Goal: Communication & Community: Answer question/provide support

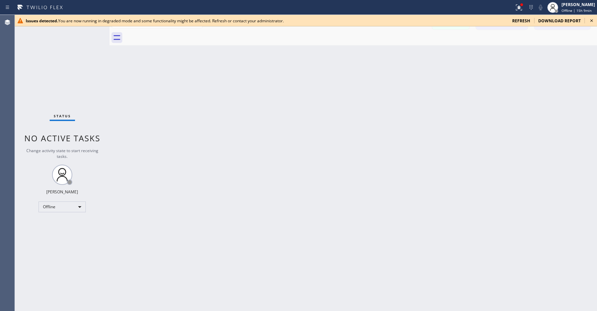
click at [526, 22] on span "refresh" at bounding box center [522, 21] width 18 height 6
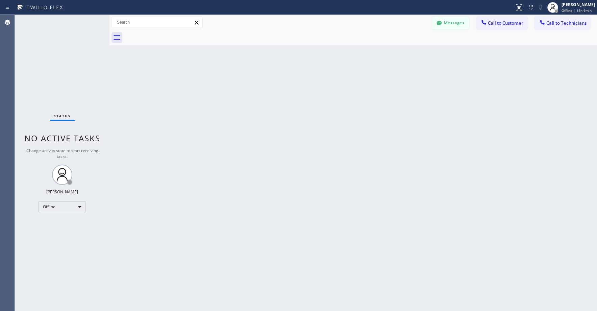
click at [56, 91] on div "Status No active tasks Change activity state to start receiving tasks. [PERSON_…" at bounding box center [62, 163] width 95 height 296
click at [63, 206] on div "Offline" at bounding box center [62, 207] width 47 height 11
click at [63, 233] on li "Unavailable" at bounding box center [62, 233] width 46 height 8
click at [56, 58] on div "Status No active tasks Change activity state to start receiving tasks. [PERSON_…" at bounding box center [62, 163] width 95 height 296
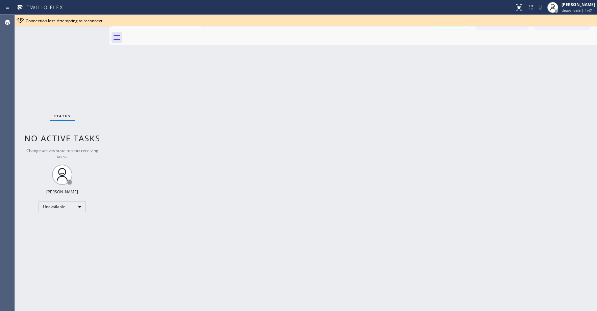
click at [64, 84] on div "Status No active tasks Change activity state to start receiving tasks. [PERSON_…" at bounding box center [62, 163] width 95 height 296
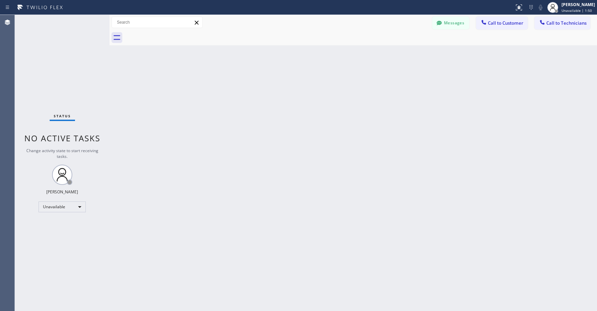
click at [47, 63] on div "Status No active tasks Change activity state to start receiving tasks. [PERSON_…" at bounding box center [62, 163] width 95 height 296
click at [63, 85] on div "Status No active tasks Change activity state to start receiving tasks. [PERSON_…" at bounding box center [62, 163] width 95 height 296
drag, startPoint x: 60, startPoint y: 59, endPoint x: 56, endPoint y: 246, distance: 187.3
click at [61, 60] on div "Status No active tasks Change activity state to start receiving tasks. [PERSON_…" at bounding box center [62, 163] width 95 height 296
click at [85, 72] on div "Status No active tasks Change activity state to start receiving tasks. [PERSON_…" at bounding box center [62, 163] width 95 height 296
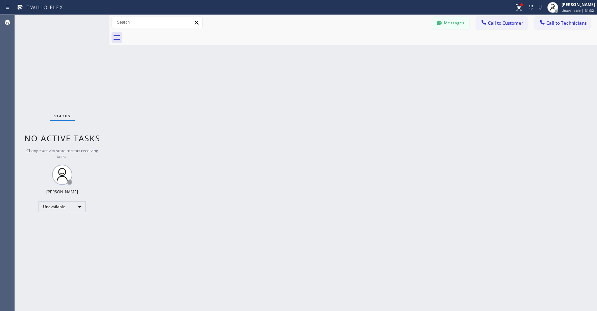
click at [58, 48] on div "Status No active tasks Change activity state to start receiving tasks. [PERSON_…" at bounding box center [62, 163] width 95 height 296
click at [75, 70] on div "Status No active tasks Change activity state to start receiving tasks. [PERSON_…" at bounding box center [62, 163] width 95 height 296
drag, startPoint x: 65, startPoint y: 54, endPoint x: 61, endPoint y: 86, distance: 32.4
click at [62, 62] on div "Status No active tasks Change activity state to start receiving tasks. [PERSON_…" at bounding box center [62, 163] width 95 height 296
click at [60, 73] on div "Status No active tasks Change activity state to start receiving tasks. [PERSON_…" at bounding box center [62, 163] width 95 height 296
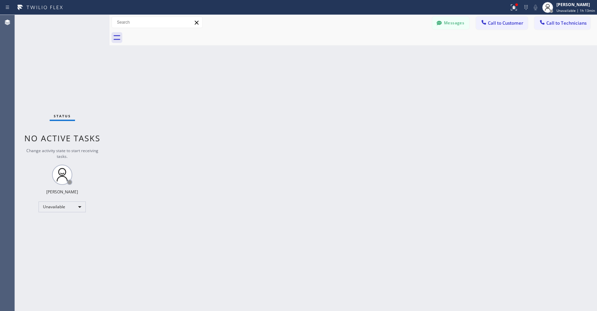
drag, startPoint x: 50, startPoint y: 55, endPoint x: 57, endPoint y: 67, distance: 13.3
click at [50, 55] on div "Status No active tasks Change activity state to start receiving tasks. [PERSON_…" at bounding box center [62, 163] width 95 height 296
drag, startPoint x: 64, startPoint y: 84, endPoint x: 66, endPoint y: 91, distance: 7.6
click at [64, 84] on div "Status No active tasks Change activity state to start receiving tasks. [PERSON_…" at bounding box center [62, 163] width 95 height 296
click at [70, 105] on div "Status No active tasks Change activity state to start receiving tasks. [PERSON_…" at bounding box center [62, 163] width 95 height 296
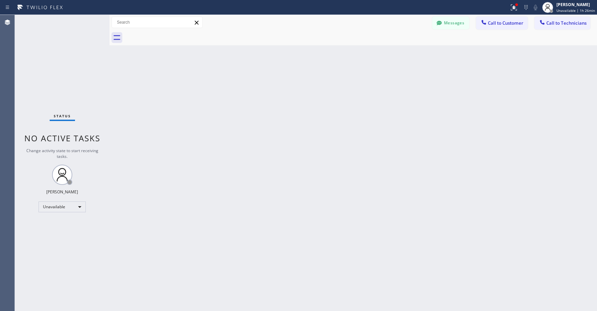
click at [44, 49] on div "Status No active tasks Change activity state to start receiving tasks. [PERSON_…" at bounding box center [62, 163] width 95 height 296
click at [71, 71] on div "Status No active tasks Change activity state to start receiving tasks. [PERSON_…" at bounding box center [62, 163] width 95 height 296
click at [59, 72] on div "Status No active tasks Change activity state to start receiving tasks. [PERSON_…" at bounding box center [62, 163] width 95 height 296
click at [66, 206] on div "Unavailable" at bounding box center [62, 207] width 47 height 11
click at [62, 241] on li "Break" at bounding box center [62, 242] width 46 height 8
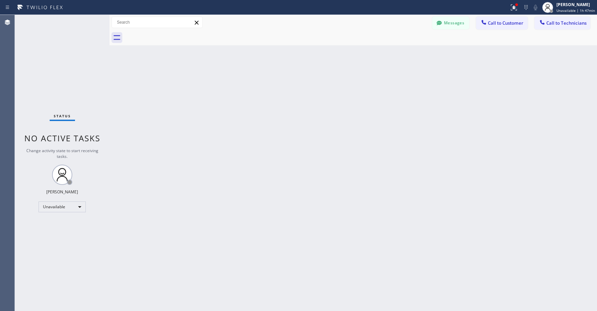
click at [66, 81] on div "Status No active tasks Change activity state to start receiving tasks. [PERSON_…" at bounding box center [62, 163] width 95 height 296
click at [52, 208] on div "Break" at bounding box center [62, 207] width 47 height 11
click at [58, 231] on li "Unavailable" at bounding box center [62, 233] width 46 height 8
click at [43, 39] on div "Status No active tasks Change activity state to start receiving tasks. [PERSON_…" at bounding box center [62, 163] width 95 height 296
click at [49, 47] on div "Status No active tasks Change activity state to start receiving tasks. [PERSON_…" at bounding box center [62, 163] width 95 height 296
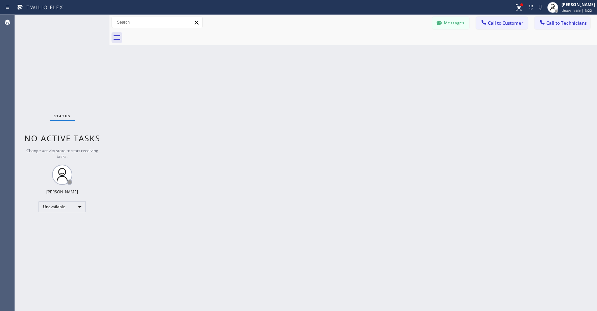
click at [63, 71] on div "Status No active tasks Change activity state to start receiving tasks. [PERSON_…" at bounding box center [62, 163] width 95 height 296
click at [68, 103] on div "Status No active tasks Change activity state to start receiving tasks. [PERSON_…" at bounding box center [62, 163] width 95 height 296
click at [38, 47] on div "Status No active tasks Change activity state to start receiving tasks. [PERSON_…" at bounding box center [62, 163] width 95 height 296
click at [68, 65] on div "Status No active tasks Change activity state to start receiving tasks. [PERSON_…" at bounding box center [62, 163] width 95 height 296
drag, startPoint x: 68, startPoint y: 60, endPoint x: 262, endPoint y: 0, distance: 202.2
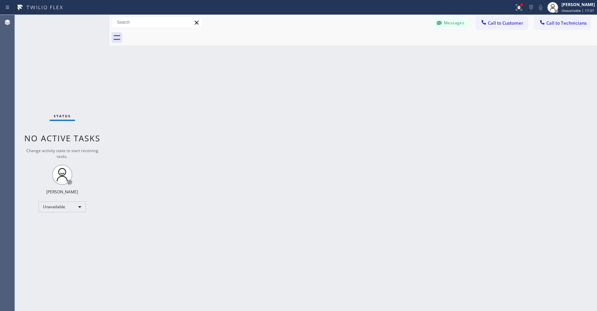
click at [69, 60] on div "Status No active tasks Change activity state to start receiving tasks. [PERSON_…" at bounding box center [62, 163] width 95 height 296
drag, startPoint x: 57, startPoint y: 71, endPoint x: 70, endPoint y: 296, distance: 225.8
click at [59, 79] on div "Status No active tasks Change activity state to start receiving tasks. [PERSON_…" at bounding box center [62, 163] width 95 height 296
click at [48, 59] on div "Status No active tasks Change activity state to start receiving tasks. [PERSON_…" at bounding box center [62, 163] width 95 height 296
click at [87, 69] on div "Status No active tasks Change activity state to start receiving tasks. [PERSON_…" at bounding box center [62, 163] width 95 height 296
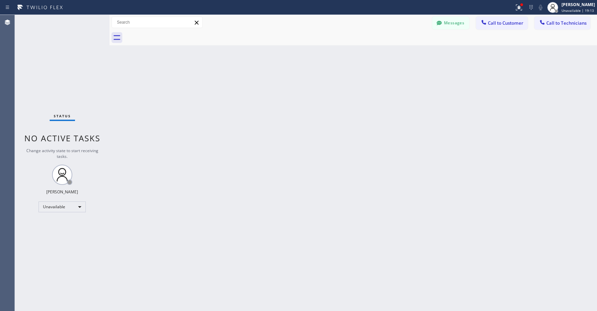
click at [67, 61] on div "Status No active tasks Change activity state to start receiving tasks. [PERSON_…" at bounding box center [62, 163] width 95 height 296
click at [50, 46] on div "Status No active tasks Change activity state to start receiving tasks. [PERSON_…" at bounding box center [62, 163] width 95 height 296
click at [58, 46] on div "Status No active tasks Change activity state to start receiving tasks. [PERSON_…" at bounding box center [62, 163] width 95 height 296
drag, startPoint x: 48, startPoint y: 66, endPoint x: 27, endPoint y: 196, distance: 132.0
click at [48, 69] on div "Status No active tasks Change activity state to start receiving tasks. [PERSON_…" at bounding box center [62, 163] width 95 height 296
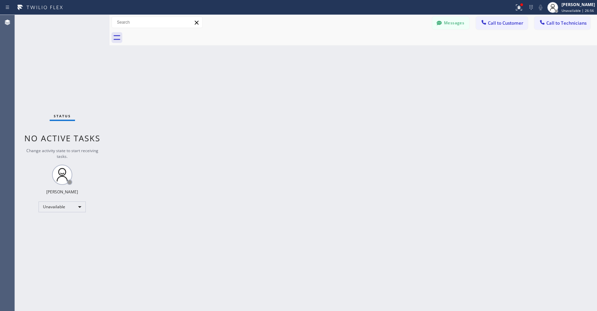
drag, startPoint x: 50, startPoint y: 58, endPoint x: 102, endPoint y: 25, distance: 61.4
click at [51, 58] on div "Status No active tasks Change activity state to start receiving tasks. [PERSON_…" at bounding box center [62, 163] width 95 height 296
click at [72, 64] on div "Status No active tasks Change activity state to start receiving tasks. [PERSON_…" at bounding box center [62, 163] width 95 height 296
drag, startPoint x: 52, startPoint y: 57, endPoint x: 32, endPoint y: 208, distance: 152.1
click at [52, 60] on div "Status No active tasks Change activity state to start receiving tasks. [PERSON_…" at bounding box center [62, 163] width 95 height 296
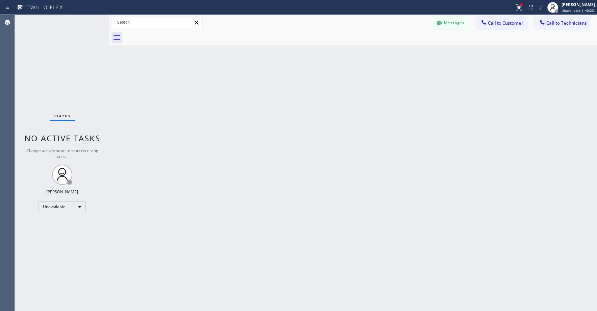
click at [59, 60] on div "Status No active tasks Change activity state to start receiving tasks. [PERSON_…" at bounding box center [62, 163] width 95 height 296
drag, startPoint x: 43, startPoint y: 75, endPoint x: 69, endPoint y: 80, distance: 26.6
click at [43, 76] on div "Status No active tasks Change activity state to start receiving tasks. [PERSON_…" at bounding box center [62, 163] width 95 height 296
drag, startPoint x: 62, startPoint y: 67, endPoint x: 70, endPoint y: 80, distance: 15.6
click at [63, 68] on div "Status No active tasks Change activity state to start receiving tasks. [PERSON_…" at bounding box center [62, 163] width 95 height 296
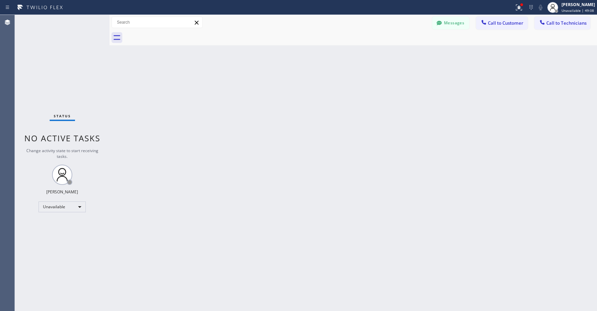
click at [54, 42] on div "Status No active tasks Change activity state to start receiving tasks. [PERSON_…" at bounding box center [62, 163] width 95 height 296
drag, startPoint x: 54, startPoint y: 42, endPoint x: 359, endPoint y: 45, distance: 305.0
click at [60, 43] on div "Status No active tasks Change activity state to start receiving tasks. [PERSON_…" at bounding box center [62, 163] width 95 height 296
click at [440, 24] on icon at bounding box center [439, 23] width 5 height 4
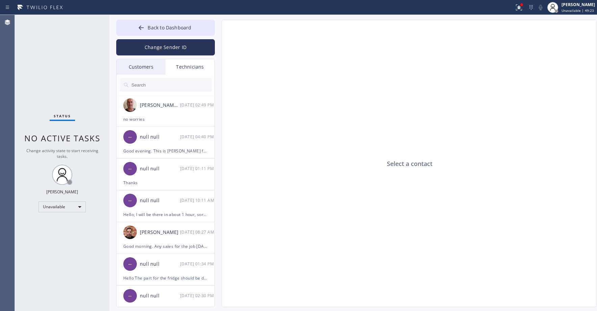
click at [145, 67] on div "Customers" at bounding box center [141, 67] width 49 height 16
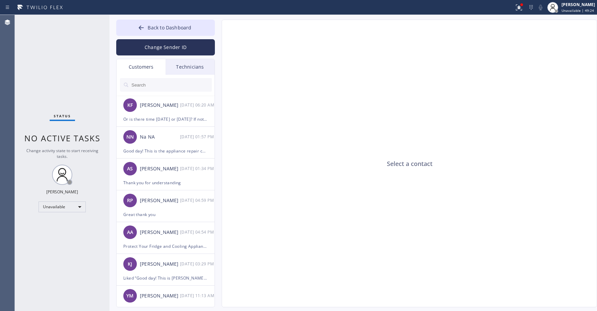
click at [158, 88] on input "text" at bounding box center [171, 85] width 81 height 14
click at [159, 110] on div "[PERSON_NAME] Fish [DATE] 06:20 AM" at bounding box center [166, 105] width 99 height 20
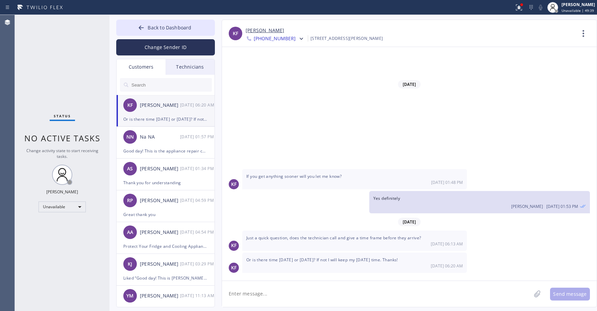
click at [162, 88] on input "text" at bounding box center [171, 85] width 81 height 14
paste input "N3JAML"
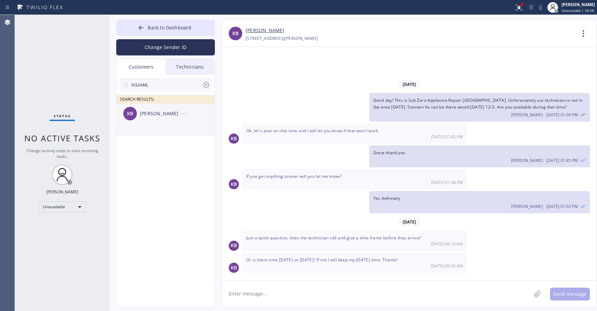
type input "N3JAML"
click at [160, 106] on div "KB [PERSON_NAME] --:--" at bounding box center [166, 113] width 99 height 20
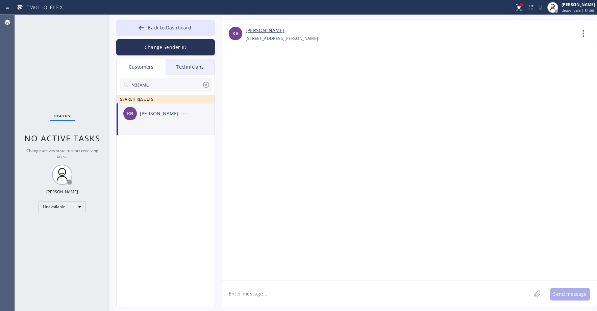
click at [262, 295] on textarea at bounding box center [376, 294] width 309 height 26
type textarea "g"
paste textarea "Innovative Appliance Repair Solutions SB"
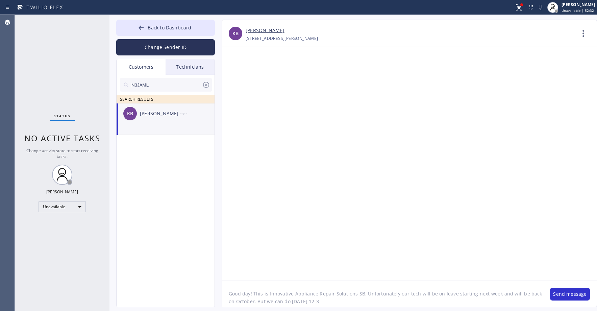
type textarea "Good day! This is Innovative Appliance Repair Solutions SB. Unfortunately our t…"
click at [573, 294] on button "Send message" at bounding box center [570, 294] width 40 height 13
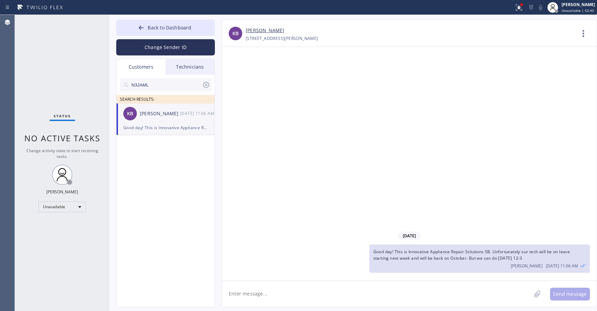
click at [208, 86] on icon at bounding box center [206, 85] width 8 height 8
click at [163, 33] on button "Back to Dashboard" at bounding box center [165, 28] width 99 height 16
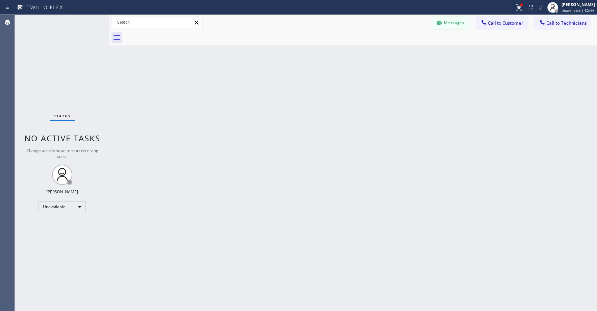
click at [80, 67] on div "Status No active tasks Change activity state to start receiving tasks. [PERSON_…" at bounding box center [62, 163] width 95 height 296
click at [450, 26] on button "Messages" at bounding box center [450, 23] width 37 height 13
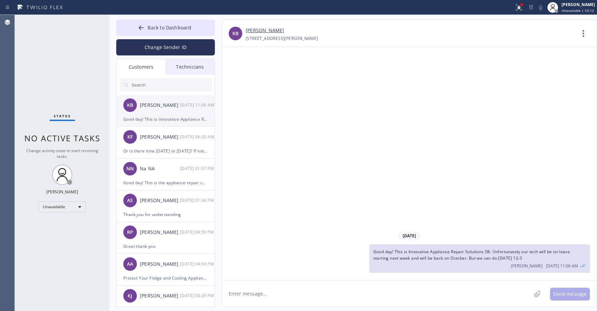
click at [168, 118] on div "Good day! This is Innovative Appliance Repair Solutions SB. Unfortunately our t…" at bounding box center [165, 119] width 85 height 8
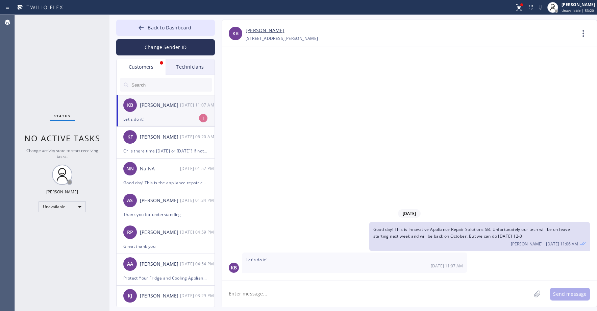
click at [166, 116] on div "Let's do it!" at bounding box center [165, 119] width 85 height 8
click at [269, 292] on textarea at bounding box center [376, 294] width 309 height 26
type textarea "Great thank you"
click at [568, 293] on button "Send message" at bounding box center [570, 294] width 40 height 13
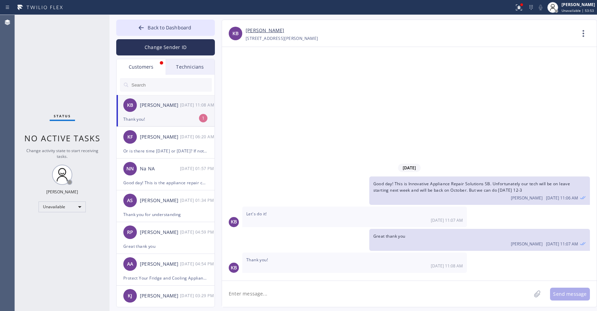
click at [169, 112] on div "KB [PERSON_NAME] [DATE] 11:08 AM" at bounding box center [166, 105] width 99 height 20
drag, startPoint x: 49, startPoint y: 51, endPoint x: 134, endPoint y: 58, distance: 85.2
click at [49, 51] on div "Status No active tasks Change activity state to start receiving tasks. [PERSON_…" at bounding box center [62, 163] width 95 height 296
click at [149, 87] on input "text" at bounding box center [171, 85] width 81 height 14
paste input "15NTR4"
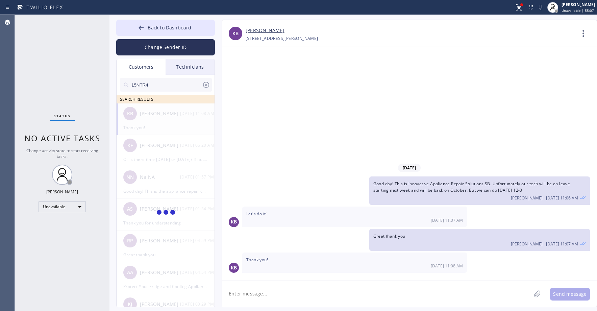
type input "15NTR4"
click at [169, 88] on input "15NTR4" at bounding box center [166, 85] width 71 height 14
click at [169, 122] on div "MB [PERSON_NAME] --:--" at bounding box center [166, 113] width 99 height 20
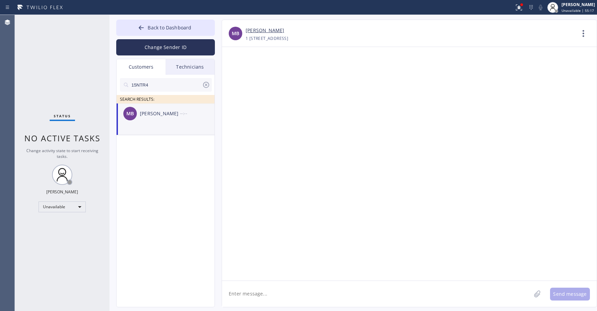
click at [268, 293] on textarea at bounding box center [376, 294] width 309 height 26
paste textarea "Good day! This is the appliance repair company you recently contacted. Unfortun…"
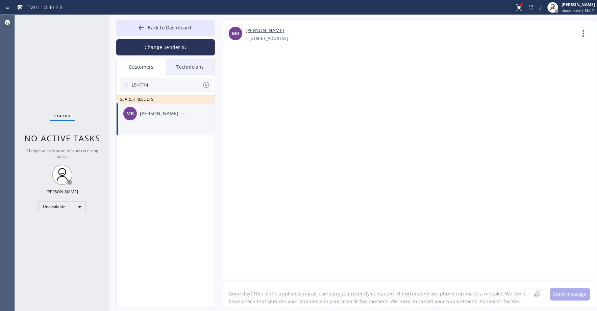
scroll to position [5, 0]
type textarea "Good day! This is the appliance repair company you recently contacted. Unfortun…"
click at [564, 292] on button "Send message" at bounding box center [570, 294] width 40 height 13
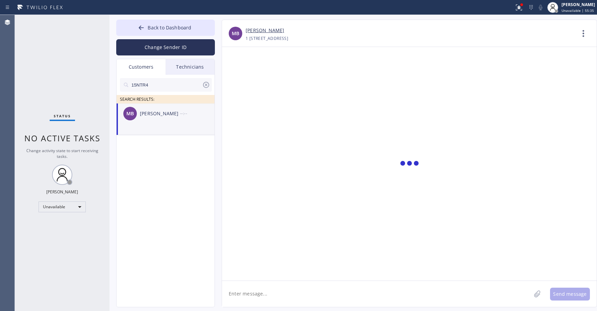
scroll to position [0, 0]
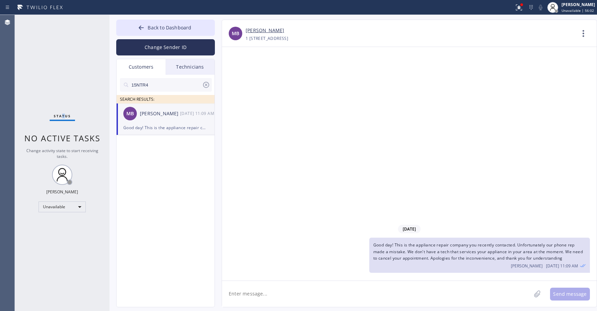
drag, startPoint x: 64, startPoint y: 60, endPoint x: 67, endPoint y: 68, distance: 8.1
click at [65, 63] on div "Status No active tasks Change activity state to start receiving tasks. [PERSON_…" at bounding box center [62, 163] width 95 height 296
click at [205, 86] on icon at bounding box center [206, 85] width 6 height 6
click at [64, 62] on div "Status No active tasks Change activity state to start receiving tasks. [PERSON_…" at bounding box center [62, 163] width 95 height 296
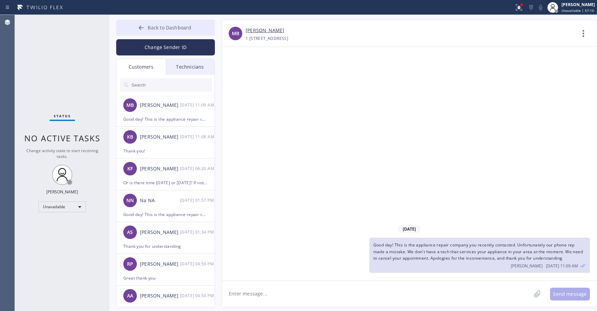
click at [190, 25] on span "Back to Dashboard" at bounding box center [170, 27] width 44 height 6
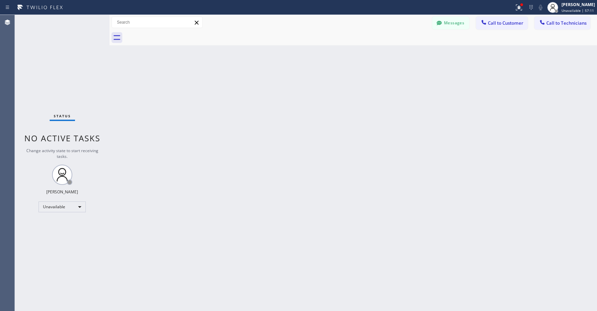
drag, startPoint x: 62, startPoint y: 67, endPoint x: 25, endPoint y: 220, distance: 158.3
click at [62, 67] on div "Status No active tasks Change activity state to start receiving tasks. [PERSON_…" at bounding box center [62, 163] width 95 height 296
click at [71, 73] on div "Status No active tasks Change activity state to start receiving tasks. [PERSON_…" at bounding box center [62, 163] width 95 height 296
click at [44, 48] on div "Status No active tasks Change activity state to start receiving tasks. [PERSON_…" at bounding box center [62, 163] width 95 height 296
click at [67, 62] on div "Status No active tasks Change activity state to start receiving tasks. [PERSON_…" at bounding box center [62, 163] width 95 height 296
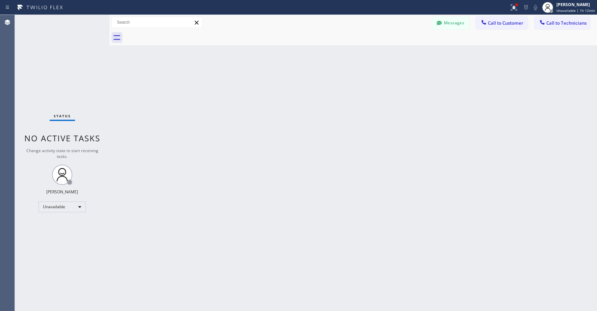
drag, startPoint x: 56, startPoint y: 90, endPoint x: 95, endPoint y: 95, distance: 39.9
click at [56, 91] on div "Status No active tasks Change activity state to start receiving tasks. [PERSON_…" at bounding box center [62, 163] width 95 height 296
drag, startPoint x: 70, startPoint y: 53, endPoint x: 258, endPoint y: 55, distance: 187.3
click at [71, 53] on div "Status No active tasks Change activity state to start receiving tasks. [PERSON_…" at bounding box center [62, 163] width 95 height 296
drag, startPoint x: 450, startPoint y: 25, endPoint x: 153, endPoint y: 132, distance: 315.1
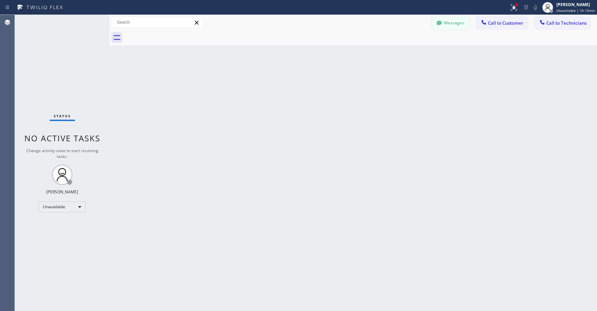
click at [449, 25] on button "Messages" at bounding box center [450, 23] width 37 height 13
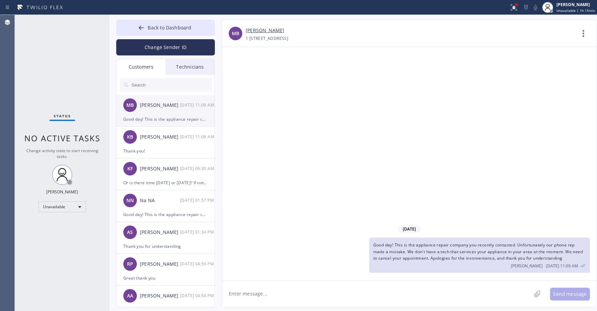
click at [146, 112] on div "MB [PERSON_NAME] [DATE] 11:09 AM" at bounding box center [166, 105] width 99 height 20
drag, startPoint x: 46, startPoint y: 62, endPoint x: 46, endPoint y: 144, distance: 82.5
click at [46, 63] on div "Status No active tasks Change activity state to start receiving tasks. [PERSON_…" at bounding box center [62, 163] width 95 height 296
click at [178, 28] on span "Back to Dashboard" at bounding box center [170, 27] width 44 height 6
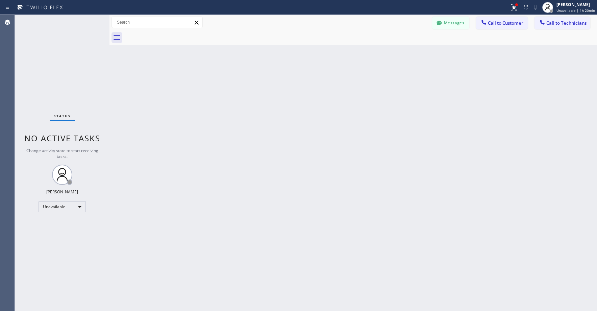
click at [54, 64] on div "Status No active tasks Change activity state to start receiving tasks. [PERSON_…" at bounding box center [62, 163] width 95 height 296
drag, startPoint x: 48, startPoint y: 30, endPoint x: 47, endPoint y: 161, distance: 130.5
click at [48, 32] on div "Status No active tasks Change activity state to start receiving tasks. [PERSON_…" at bounding box center [62, 163] width 95 height 296
click at [60, 45] on div "Status No active tasks Change activity state to start receiving tasks. [PERSON_…" at bounding box center [62, 163] width 95 height 296
drag, startPoint x: 52, startPoint y: 49, endPoint x: 56, endPoint y: 170, distance: 121.1
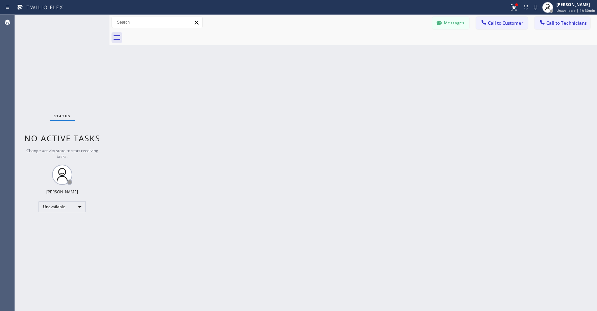
click at [52, 53] on div "Status No active tasks Change activity state to start receiving tasks. [PERSON_…" at bounding box center [62, 163] width 95 height 296
click at [66, 82] on div "Status No active tasks Change activity state to start receiving tasks. [PERSON_…" at bounding box center [62, 163] width 95 height 296
click at [110, 46] on div at bounding box center [110, 163] width 0 height 296
click at [514, 8] on icon at bounding box center [514, 7] width 8 height 8
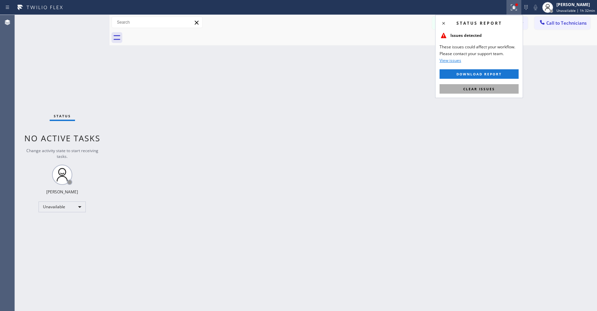
click at [490, 88] on span "Clear issues" at bounding box center [480, 89] width 32 height 5
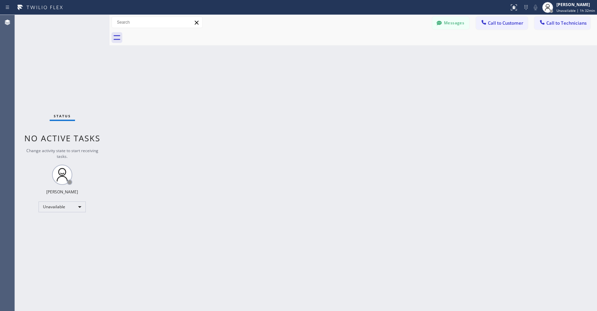
click at [360, 102] on div "Back to Dashboard Change Sender ID Customers Technicians MB [PERSON_NAME] [DATE…" at bounding box center [354, 163] width 488 height 296
click at [451, 25] on button "Messages" at bounding box center [450, 23] width 37 height 13
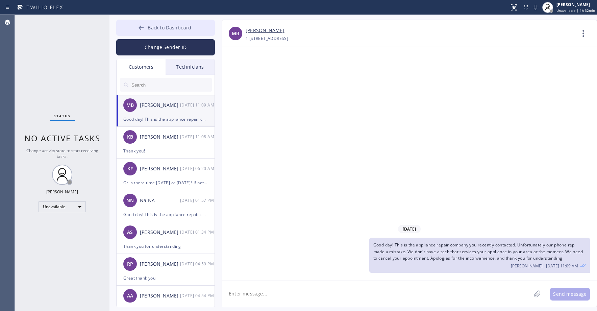
click at [167, 27] on span "Back to Dashboard" at bounding box center [170, 27] width 44 height 6
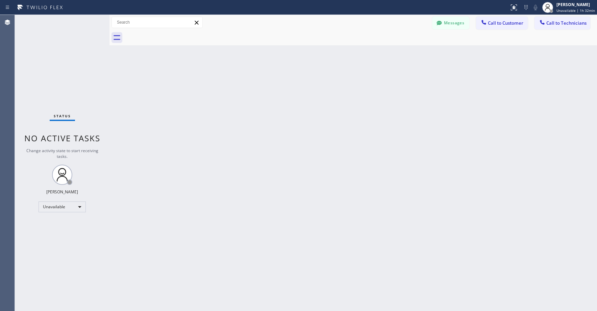
click at [55, 60] on div "Status No active tasks Change activity state to start receiving tasks. [PERSON_…" at bounding box center [62, 163] width 95 height 296
click at [46, 59] on div "Status No active tasks Change activity state to start receiving tasks. [PERSON_…" at bounding box center [62, 163] width 95 height 296
click at [320, 178] on div "Back to Dashboard Change Sender ID Customers Technicians MB [PERSON_NAME] [DATE…" at bounding box center [354, 163] width 488 height 296
drag, startPoint x: 58, startPoint y: 63, endPoint x: 56, endPoint y: 120, distance: 56.8
click at [58, 65] on div "Status No active tasks Change activity state to start receiving tasks. [PERSON_…" at bounding box center [62, 163] width 95 height 296
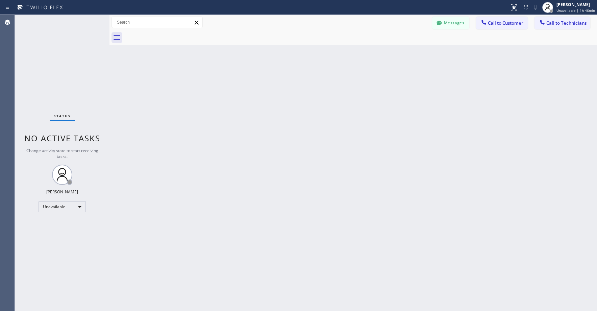
click at [32, 60] on div "Status No active tasks Change activity state to start receiving tasks. [PERSON_…" at bounding box center [62, 163] width 95 height 296
click at [64, 207] on div "Unavailable" at bounding box center [62, 207] width 47 height 11
click at [62, 240] on li "Break" at bounding box center [62, 242] width 46 height 8
